Goal: Task Accomplishment & Management: Use online tool/utility

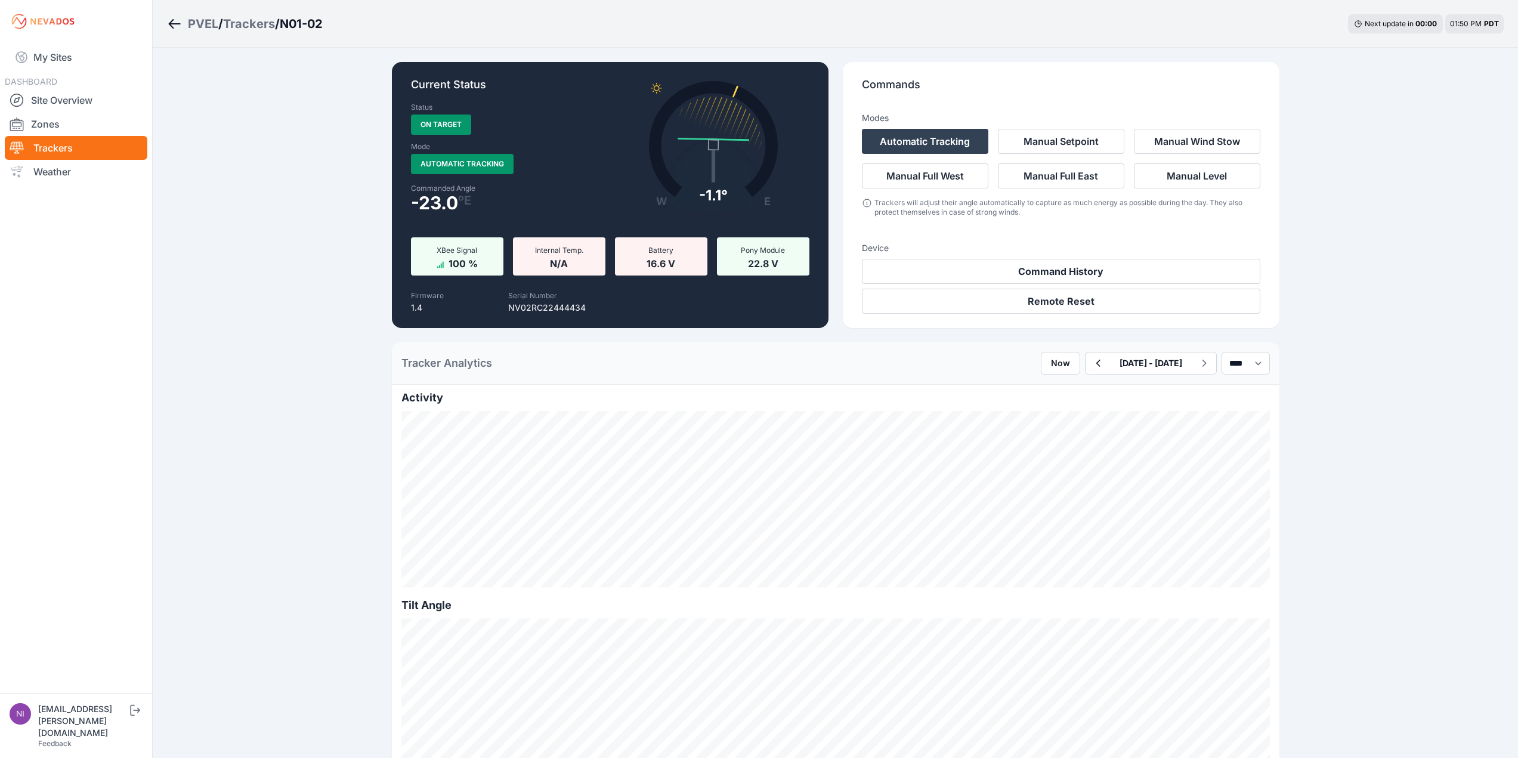
select select "******"
click at [257, 26] on div "Trackers" at bounding box center [249, 24] width 52 height 17
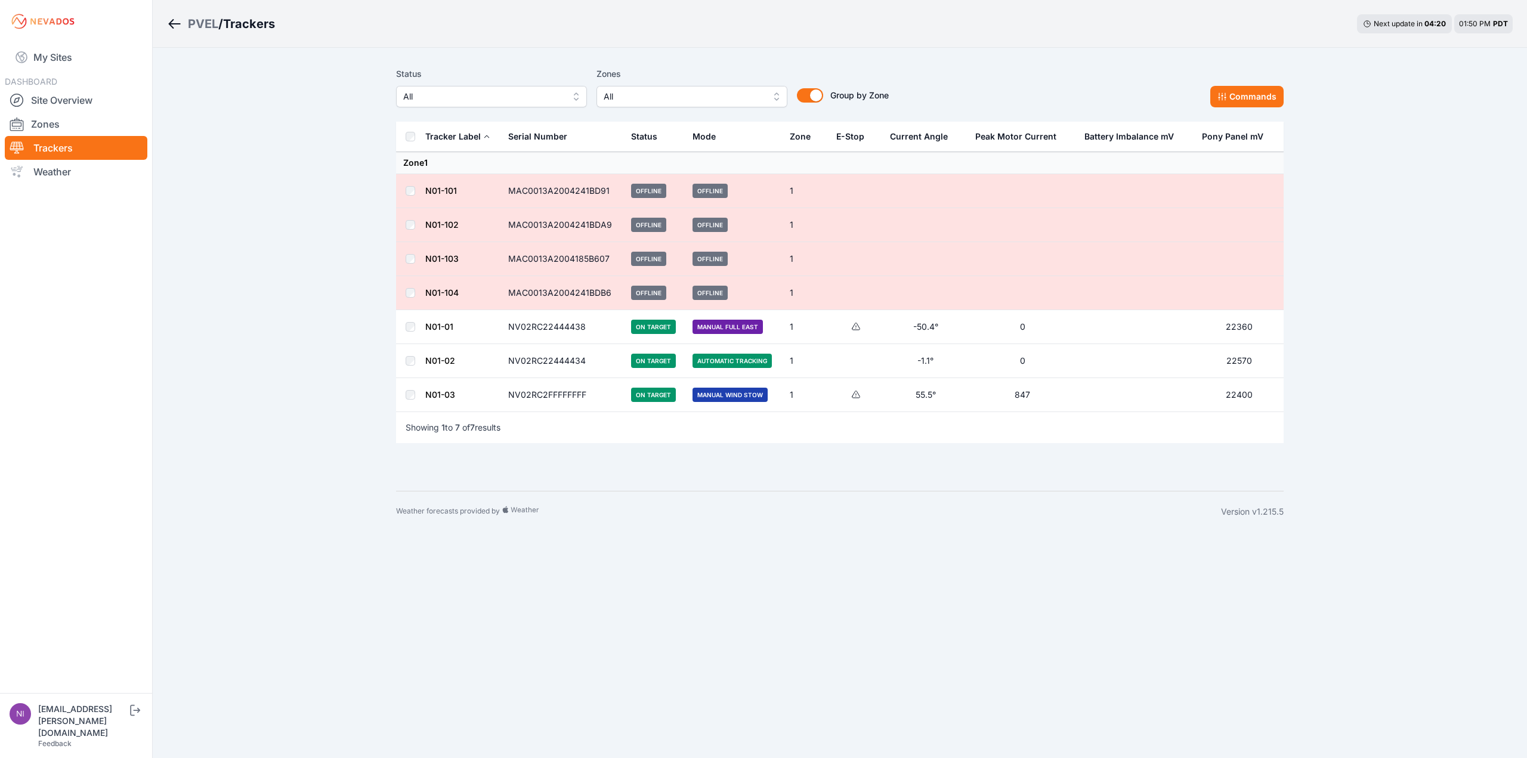
click at [740, 365] on span "Automatic Tracking" at bounding box center [731, 361] width 79 height 14
click at [439, 359] on link "N01-02" at bounding box center [440, 360] width 30 height 10
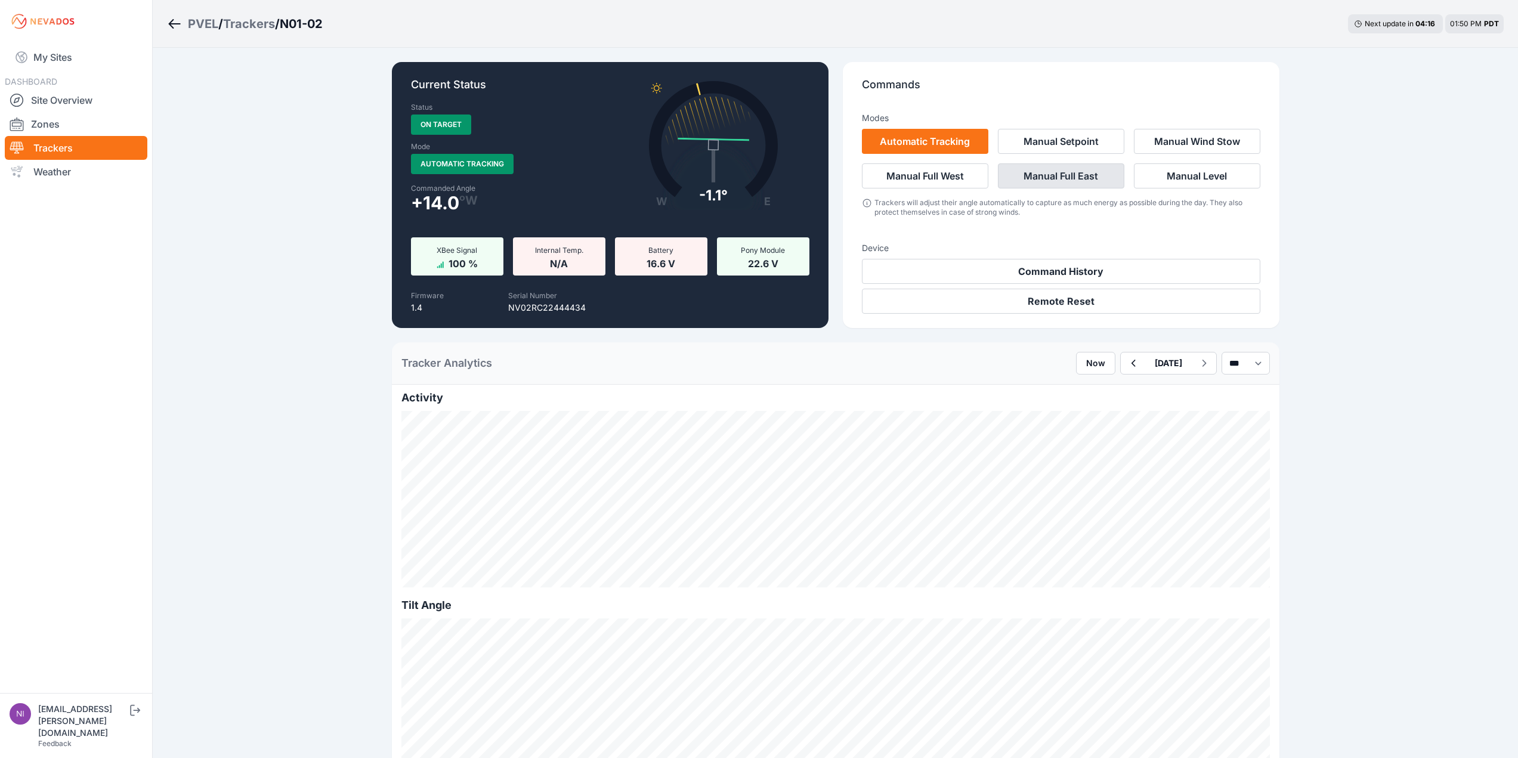
click at [1077, 170] on button "Manual Full East" at bounding box center [1061, 175] width 126 height 25
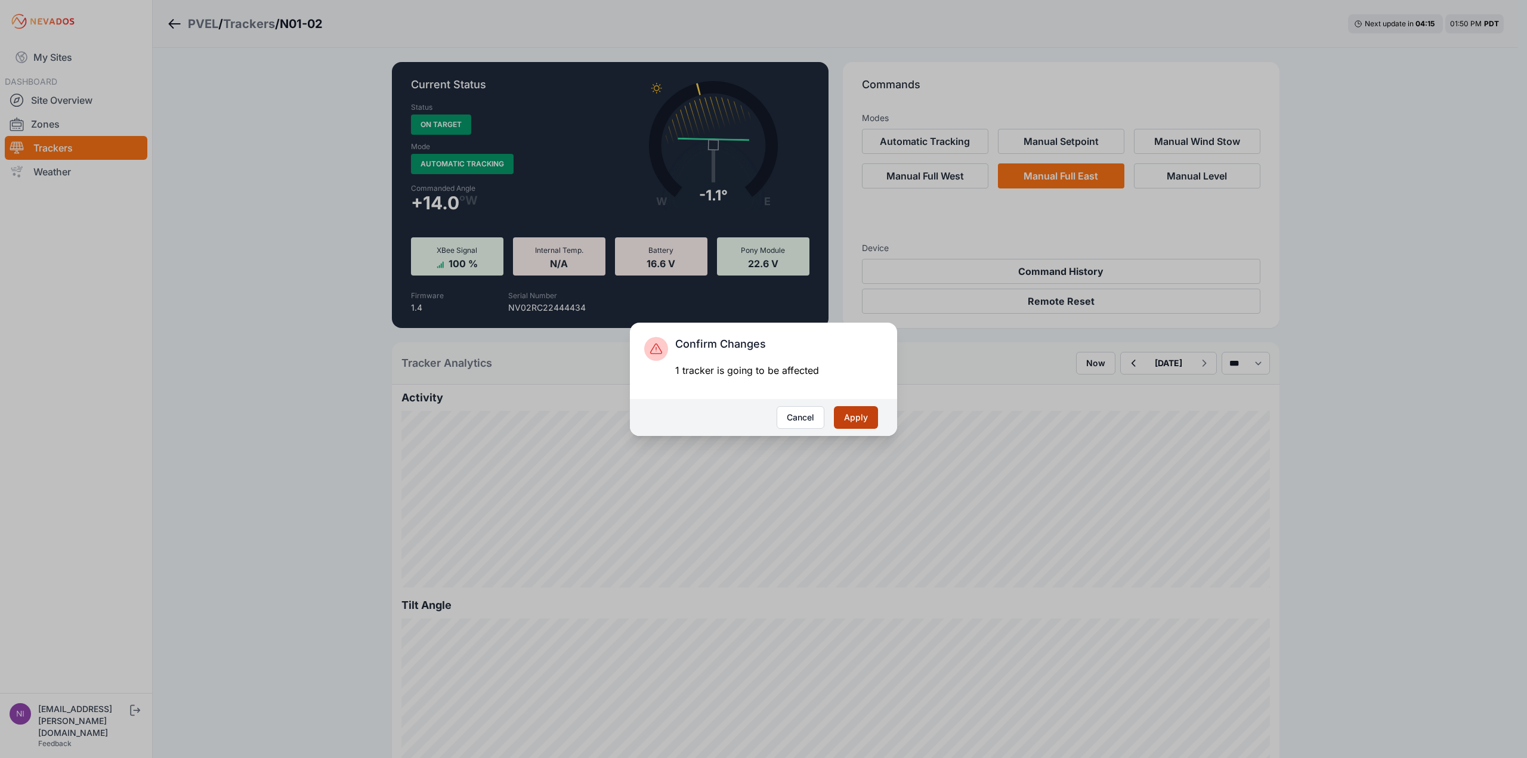
click at [854, 419] on button "Apply" at bounding box center [856, 417] width 44 height 23
